Goal: Find specific page/section: Find specific page/section

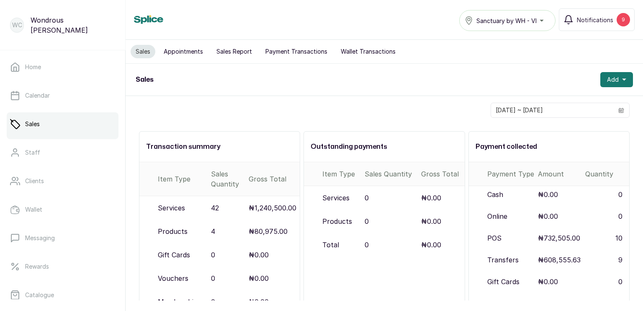
click at [185, 51] on button "Appointments" at bounding box center [183, 51] width 49 height 13
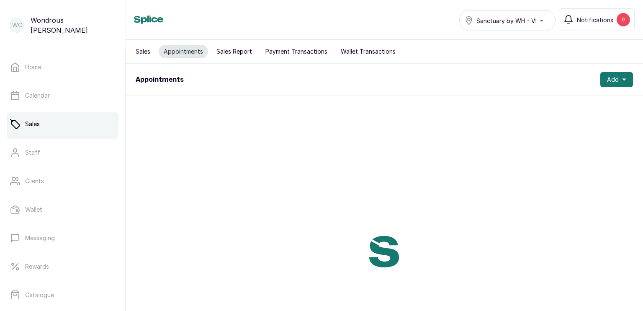
click at [235, 48] on button "Sales Report" at bounding box center [234, 51] width 46 height 13
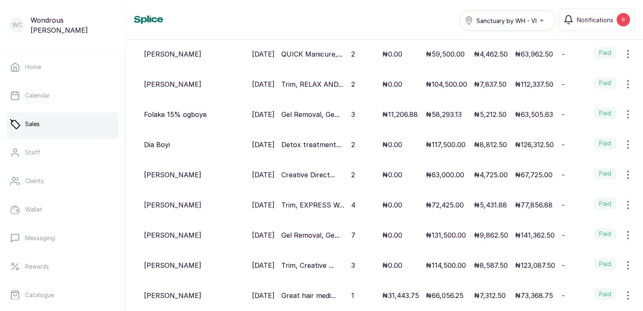
scroll to position [401, 0]
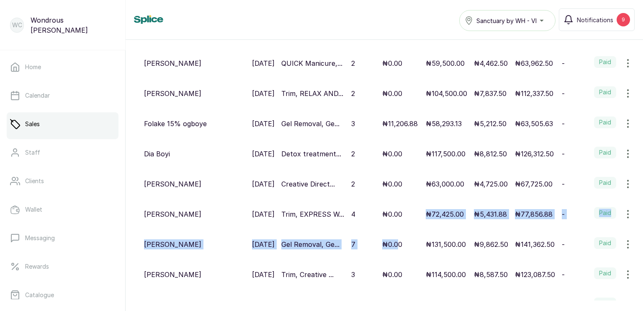
drag, startPoint x: 391, startPoint y: 208, endPoint x: 413, endPoint y: 193, distance: 26.5
click at [413, 193] on tbody "Wola [PERSON_NAME] [DATE] - 1 ₦0.00 ₦24,150.00 ₦1,811.25 ₦25,961.25 - Paid [PER…" at bounding box center [384, 57] width 517 height 586
click at [413, 199] on td "₦0.00" at bounding box center [401, 214] width 44 height 30
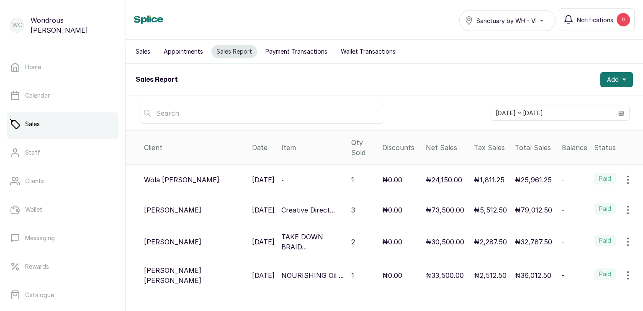
scroll to position [0, 0]
click at [49, 72] on link "Home" at bounding box center [63, 66] width 112 height 23
